Goal: Navigation & Orientation: Find specific page/section

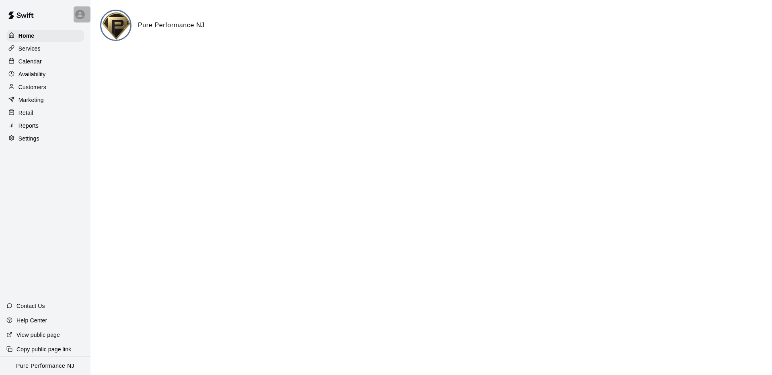
click at [79, 13] on icon at bounding box center [79, 14] width 7 height 7
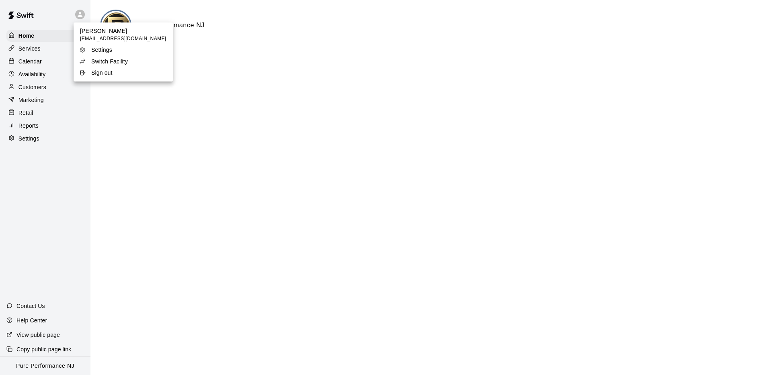
click at [105, 64] on p "Switch Facility" at bounding box center [109, 61] width 37 height 8
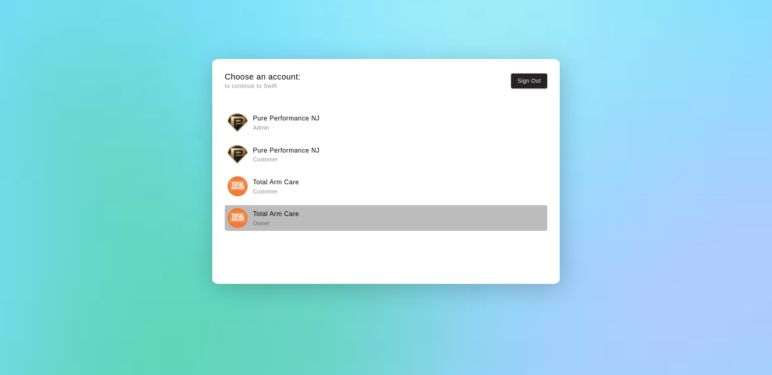
click at [236, 227] on img "button" at bounding box center [238, 218] width 20 height 20
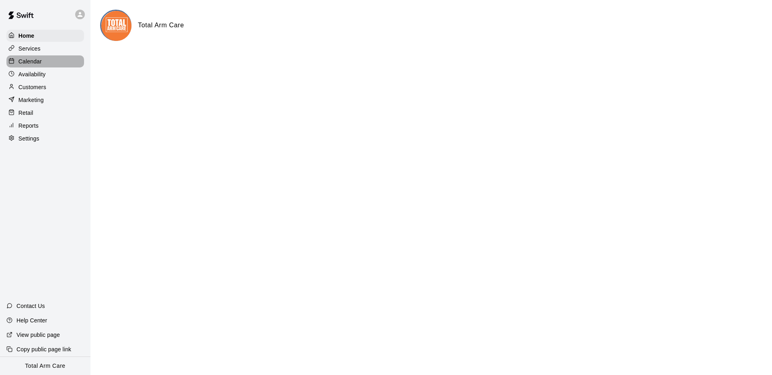
click at [42, 57] on div "Calendar" at bounding box center [45, 61] width 78 height 12
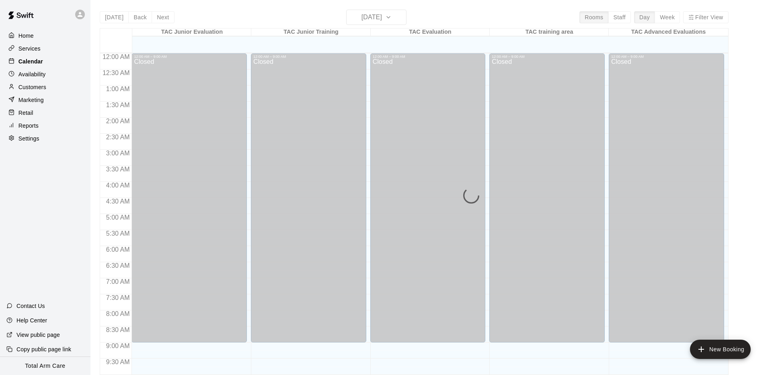
scroll to position [411, 0]
